Goal: Book appointment/travel/reservation

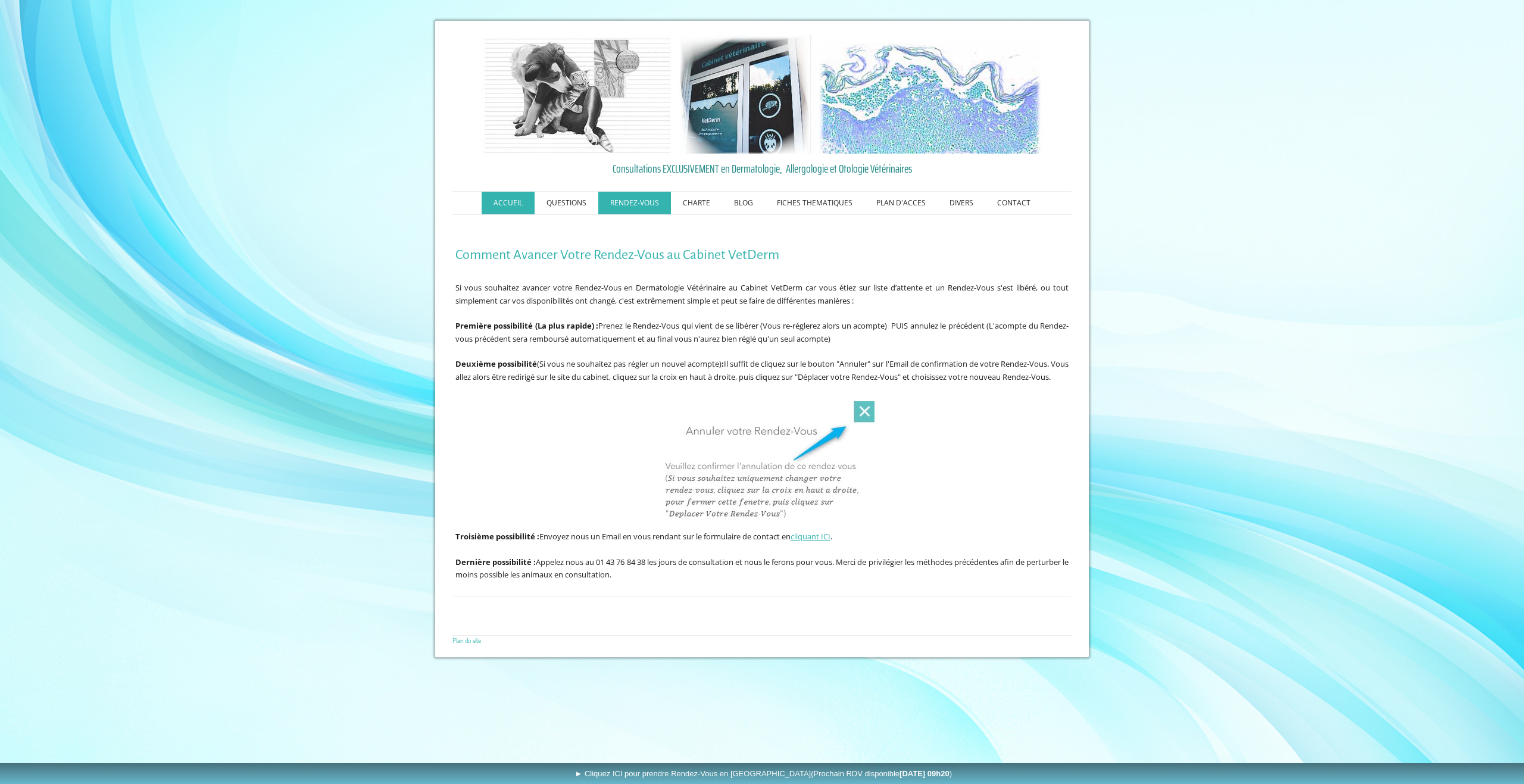
click at [512, 204] on link "ACCUEIL" at bounding box center [508, 203] width 53 height 23
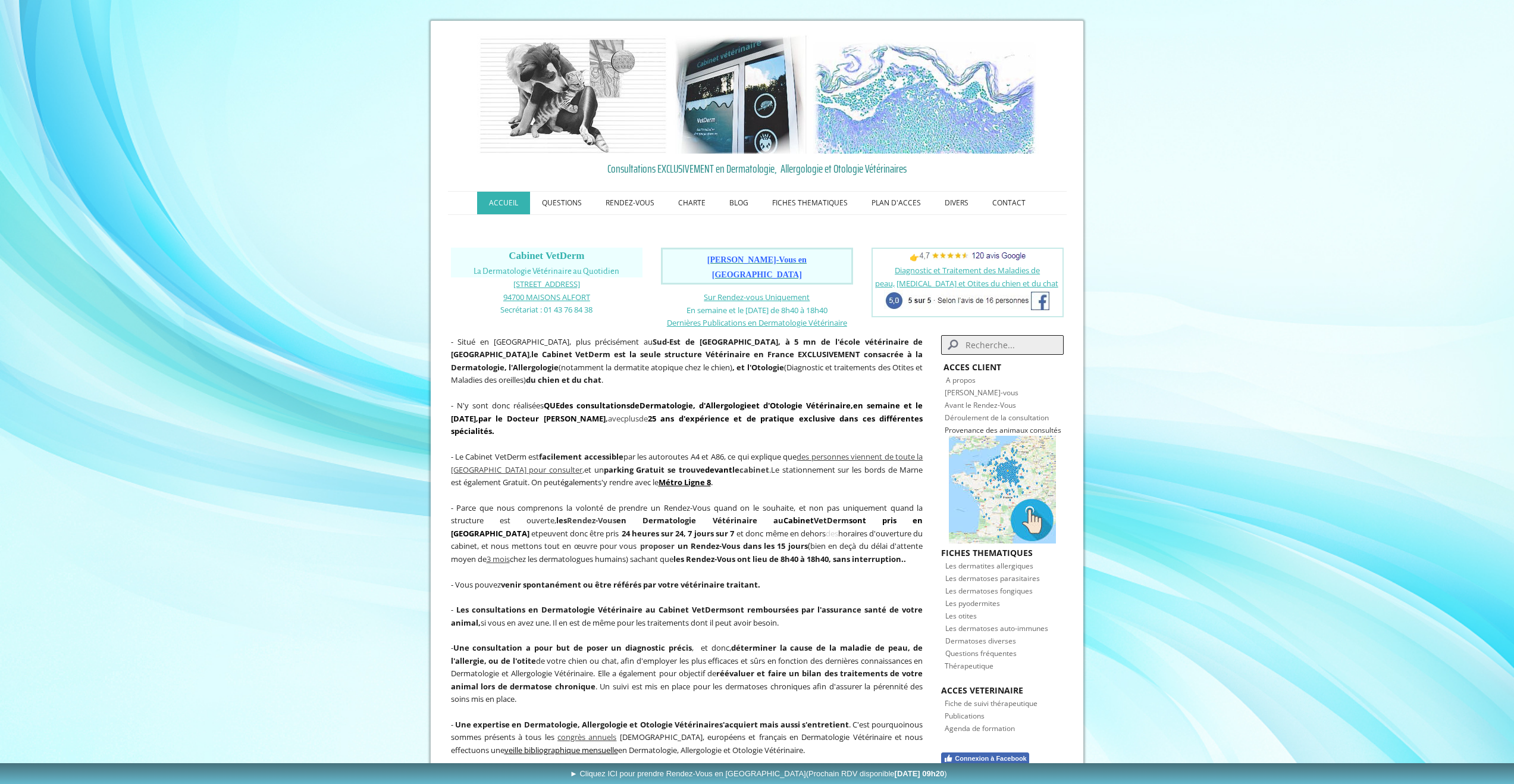
click at [799, 257] on span "[PERSON_NAME]-Vous en [GEOGRAPHIC_DATA]" at bounding box center [757, 266] width 99 height 23
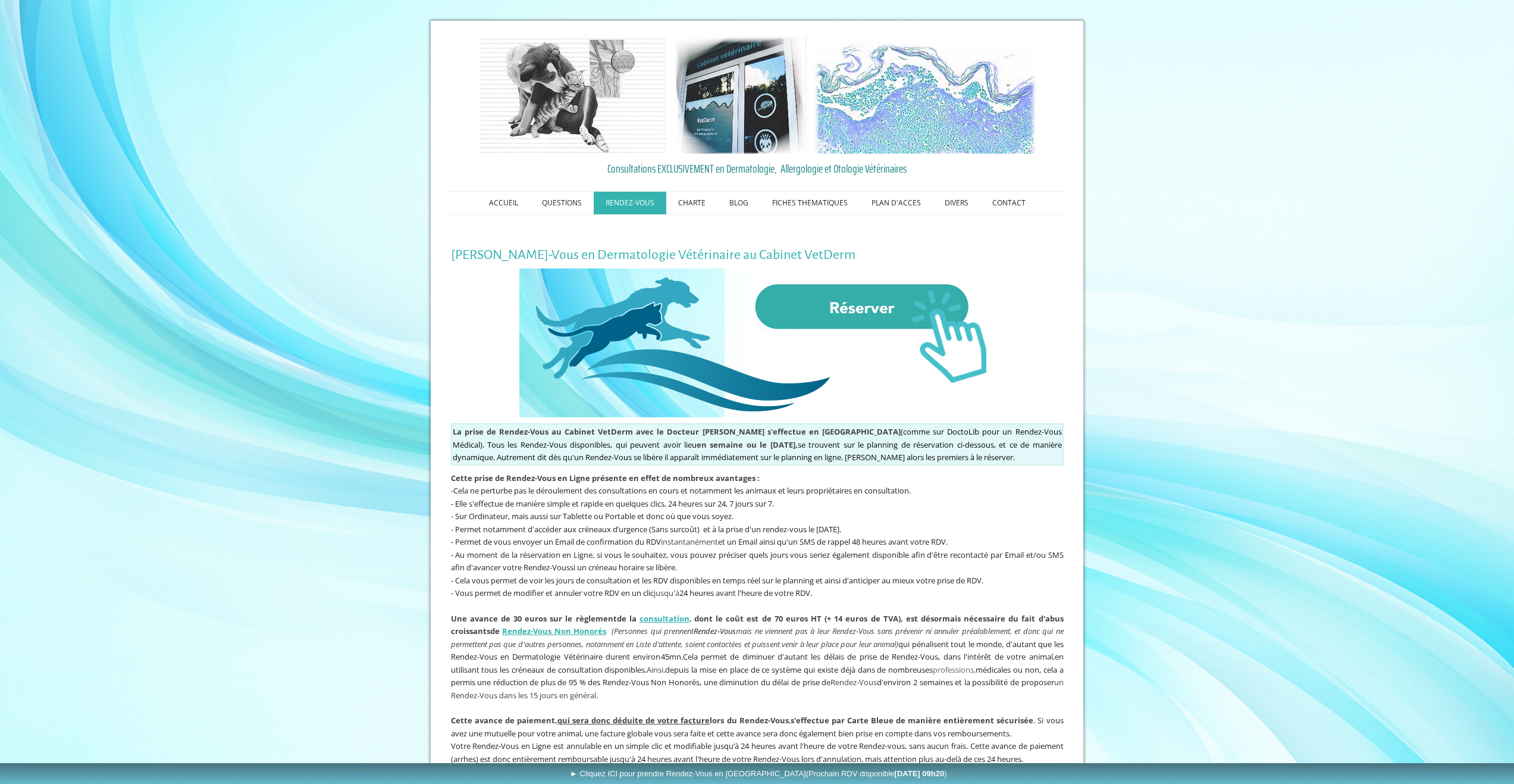
click at [849, 312] on img at bounding box center [757, 342] width 476 height 149
